Goal: Find specific page/section: Find specific page/section

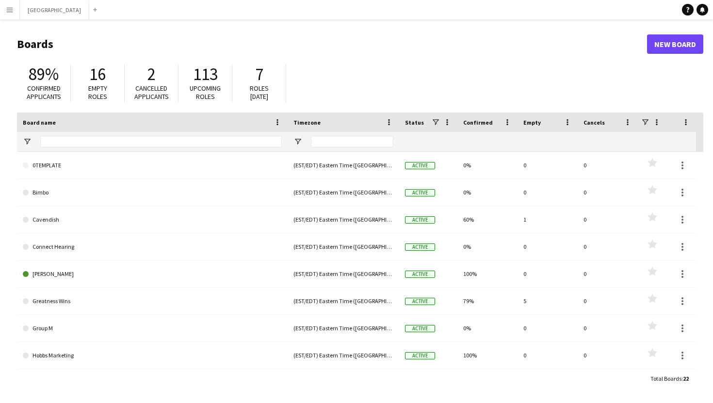
type input "***"
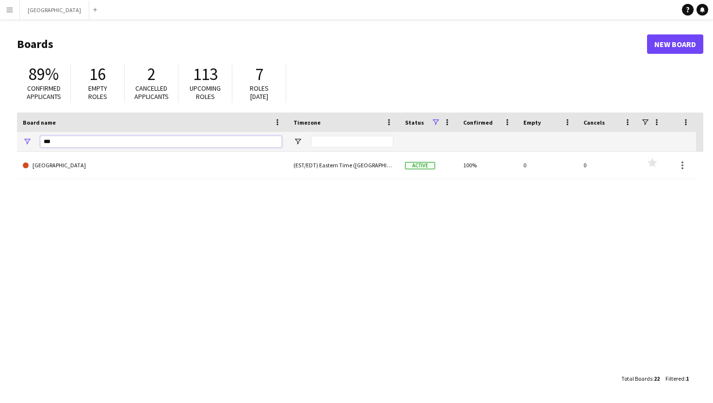
click at [50, 141] on input "***" at bounding box center [161, 142] width 242 height 12
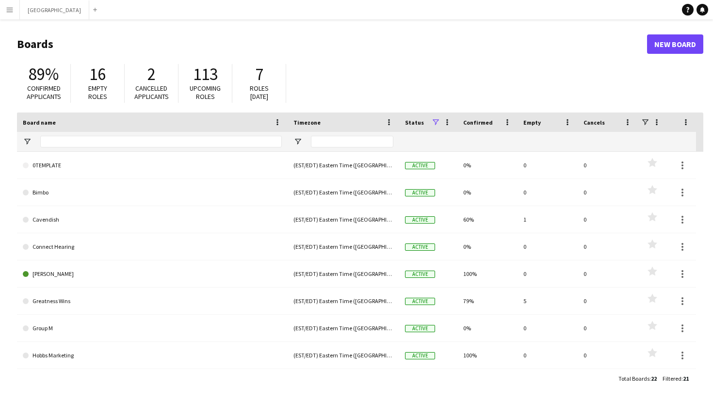
click at [201, 81] on span "113" at bounding box center [205, 74] width 25 height 21
click at [213, 76] on span "113" at bounding box center [205, 74] width 25 height 21
click at [209, 79] on span "113" at bounding box center [205, 74] width 25 height 21
click at [215, 80] on span "113" at bounding box center [205, 74] width 25 height 21
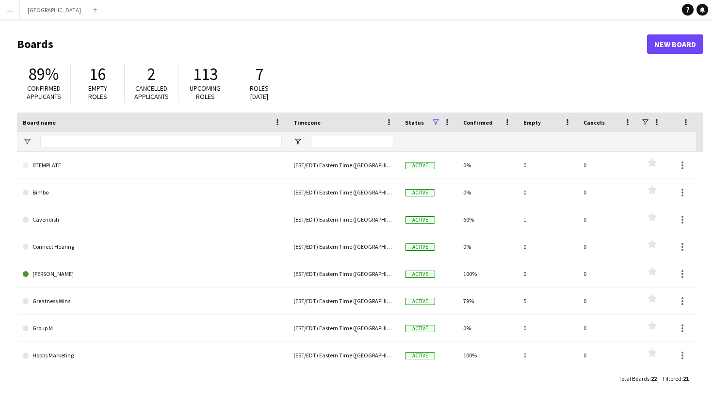
click at [256, 82] on span "7" at bounding box center [259, 74] width 8 height 21
click at [262, 89] on span "Roles [DATE]" at bounding box center [259, 92] width 19 height 17
click at [51, 85] on span "Confirmed applicants" at bounding box center [44, 92] width 34 height 17
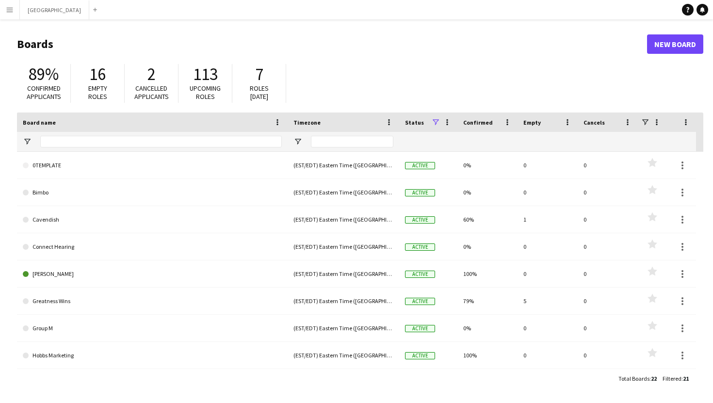
click at [16, 10] on button "Menu" at bounding box center [9, 9] width 19 height 19
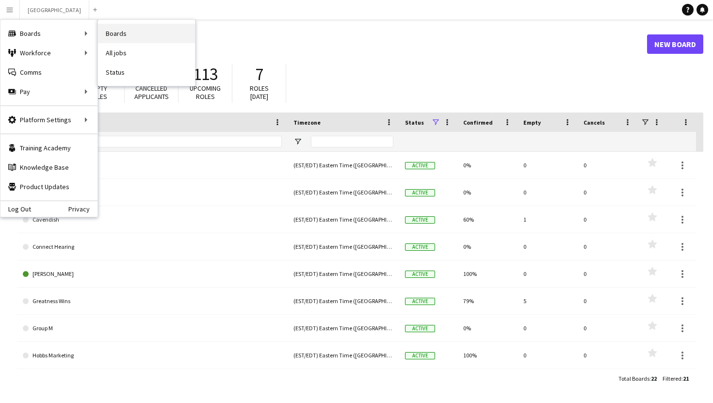
click at [130, 37] on link "Boards" at bounding box center [146, 33] width 97 height 19
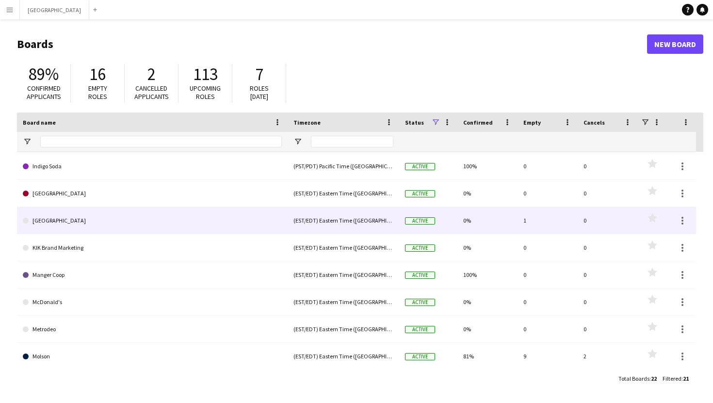
click at [286, 225] on div "[GEOGRAPHIC_DATA]" at bounding box center [152, 220] width 271 height 27
click at [324, 223] on div "(EST/EDT) Eastern Time ([GEOGRAPHIC_DATA] & [GEOGRAPHIC_DATA])" at bounding box center [344, 220] width 112 height 27
click at [316, 225] on div "(EST/EDT) Eastern Time ([GEOGRAPHIC_DATA] & [GEOGRAPHIC_DATA])" at bounding box center [344, 220] width 112 height 27
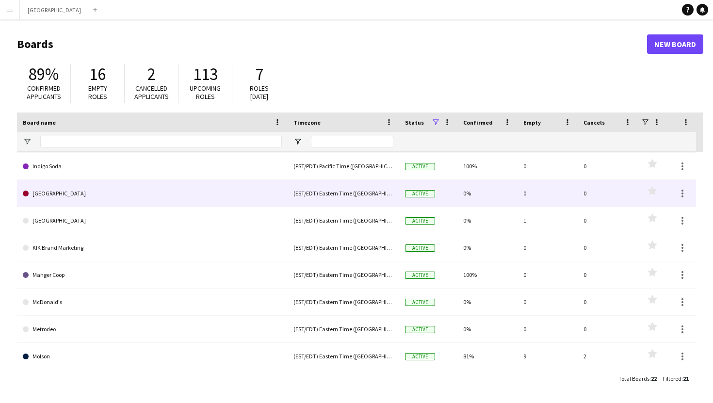
click at [303, 196] on div "(EST/EDT) Eastern Time ([GEOGRAPHIC_DATA] & [GEOGRAPHIC_DATA])" at bounding box center [344, 193] width 112 height 27
click at [46, 189] on link "[GEOGRAPHIC_DATA]" at bounding box center [152, 193] width 259 height 27
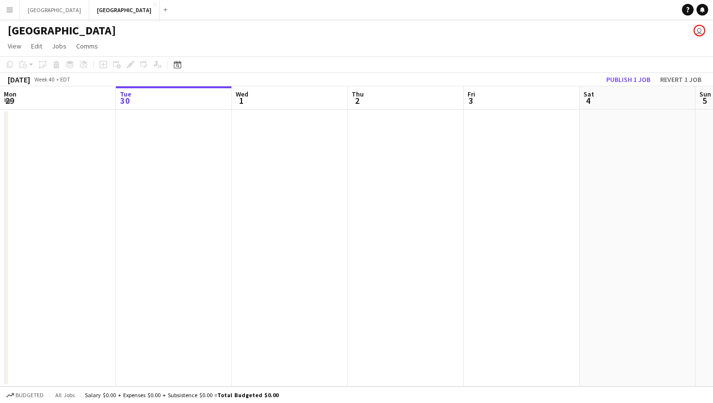
click at [33, 95] on app-board-header-date "Mon 29" at bounding box center [58, 97] width 116 height 23
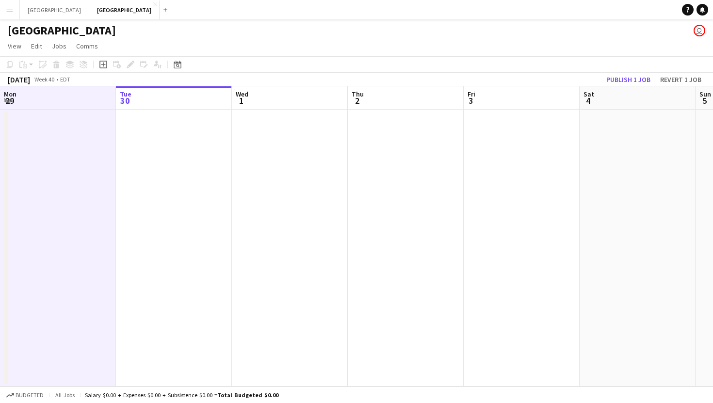
click at [133, 108] on app-board-header-date "Tue 30" at bounding box center [174, 97] width 116 height 23
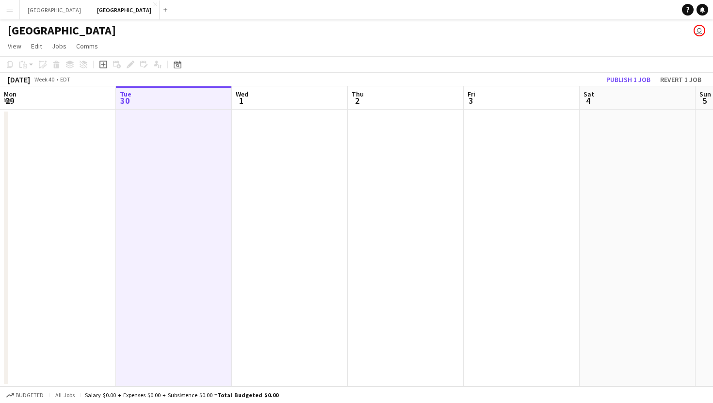
click at [276, 150] on app-date-cell at bounding box center [290, 248] width 116 height 277
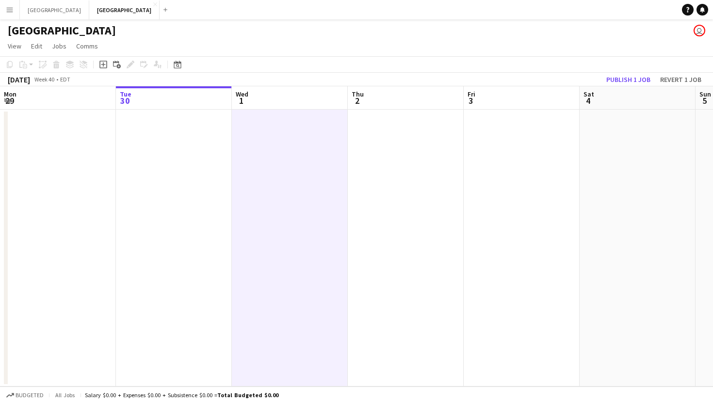
click at [374, 184] on app-date-cell at bounding box center [406, 248] width 116 height 277
